Goal: Use online tool/utility: Use online tool/utility

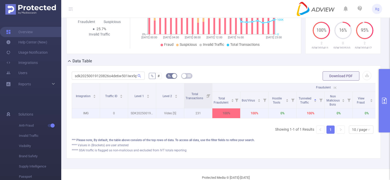
scroll to position [0, 113]
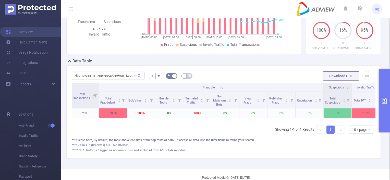
type input "sdk20250019120826o4de6w501iwx9pt"
paste input "text"
drag, startPoint x: 74, startPoint y: 81, endPoint x: 150, endPoint y: 81, distance: 75.6
click at [150, 81] on form "% # Download PDF" at bounding box center [224, 76] width 304 height 10
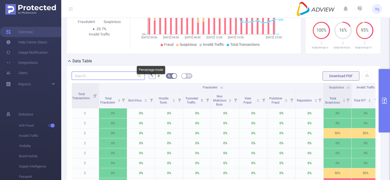
scroll to position [0, 0]
paste input "text"
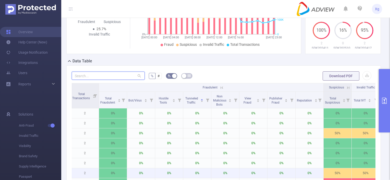
paste input "sdk20250027120218491tgns20tgn1uq"
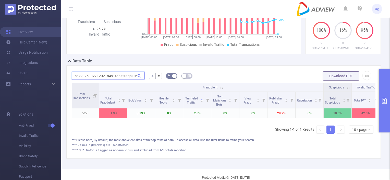
scroll to position [0, 1]
type input "sdk20250027120218491tgns20tgn1uq"
paste input "text"
drag, startPoint x: 73, startPoint y: 80, endPoint x: 136, endPoint y: 80, distance: 63.9
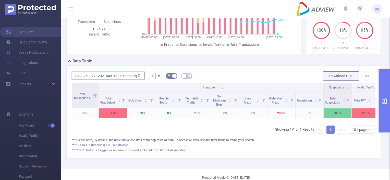
click at [136, 80] on span "sdk20250027120218491tgns20tgn1uq" at bounding box center [108, 76] width 73 height 8
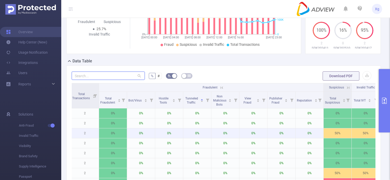
scroll to position [0, 0]
paste input "text"
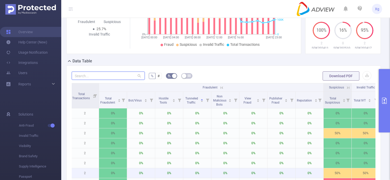
paste input "sdk20250710070639v2bua3bqn74p2sq"
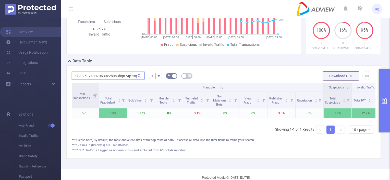
scroll to position [0, 113]
drag, startPoint x: 74, startPoint y: 80, endPoint x: 146, endPoint y: 81, distance: 72.3
click at [146, 81] on form "sdk20250710070639v2bua3bqn74p2sq % # Download PDF" at bounding box center [224, 76] width 304 height 10
paste input "2308110509m9lxoozamuxvck0"
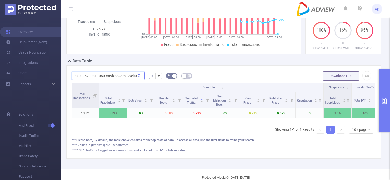
type input "sdk20252308110509m9lxoozamuxvck0"
click at [385, 91] on button "primary" at bounding box center [384, 100] width 11 height 63
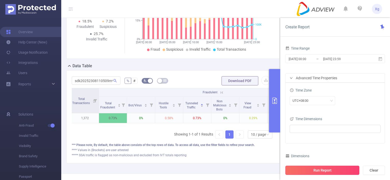
click at [332, 169] on button "Run Report" at bounding box center [323, 170] width 74 height 9
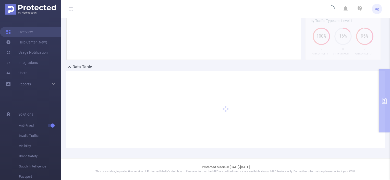
scroll to position [101, 0]
